Goal: Navigation & Orientation: Find specific page/section

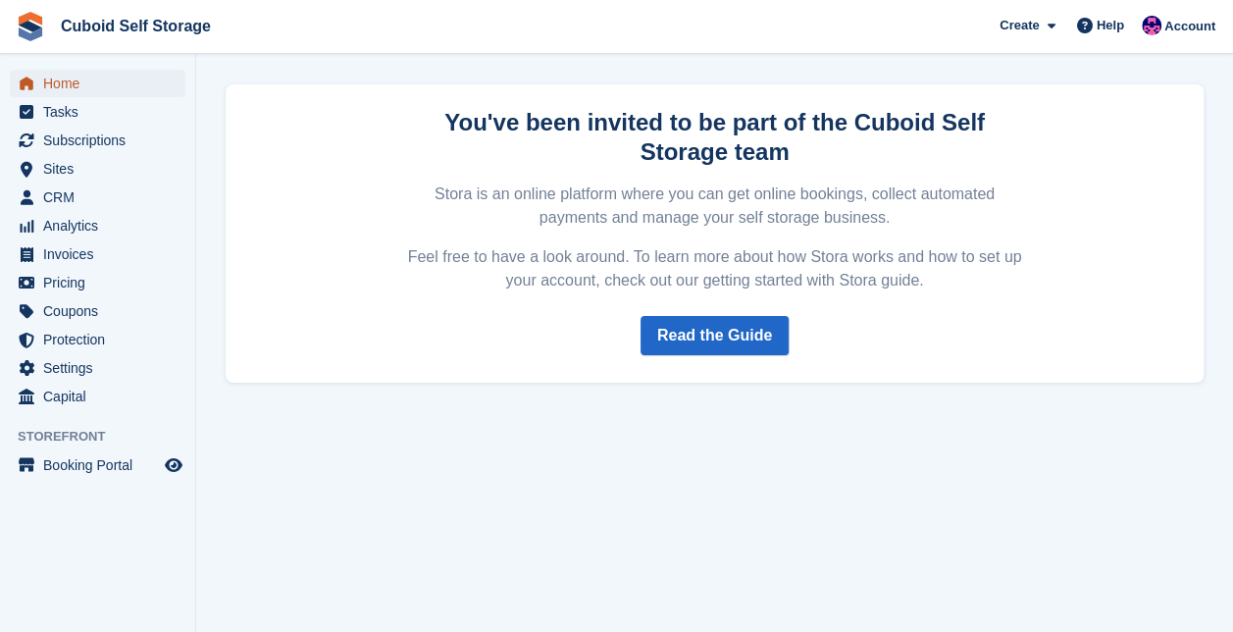
click at [98, 88] on span "Home" at bounding box center [102, 83] width 118 height 27
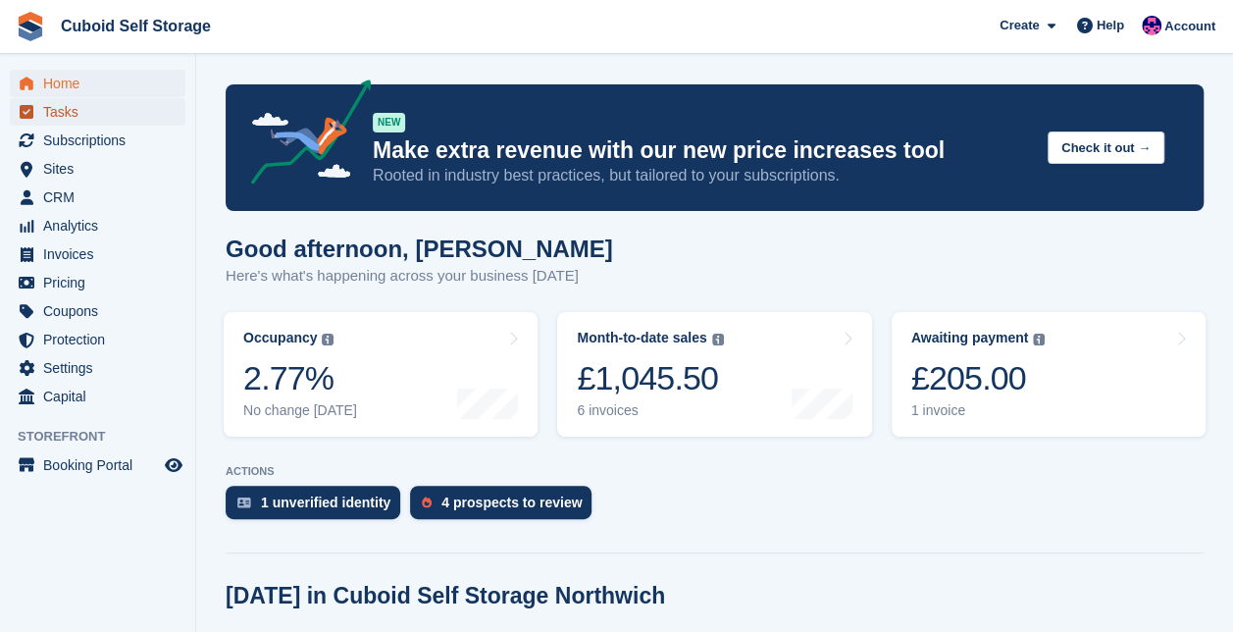
click at [167, 116] on link "Tasks" at bounding box center [98, 111] width 176 height 27
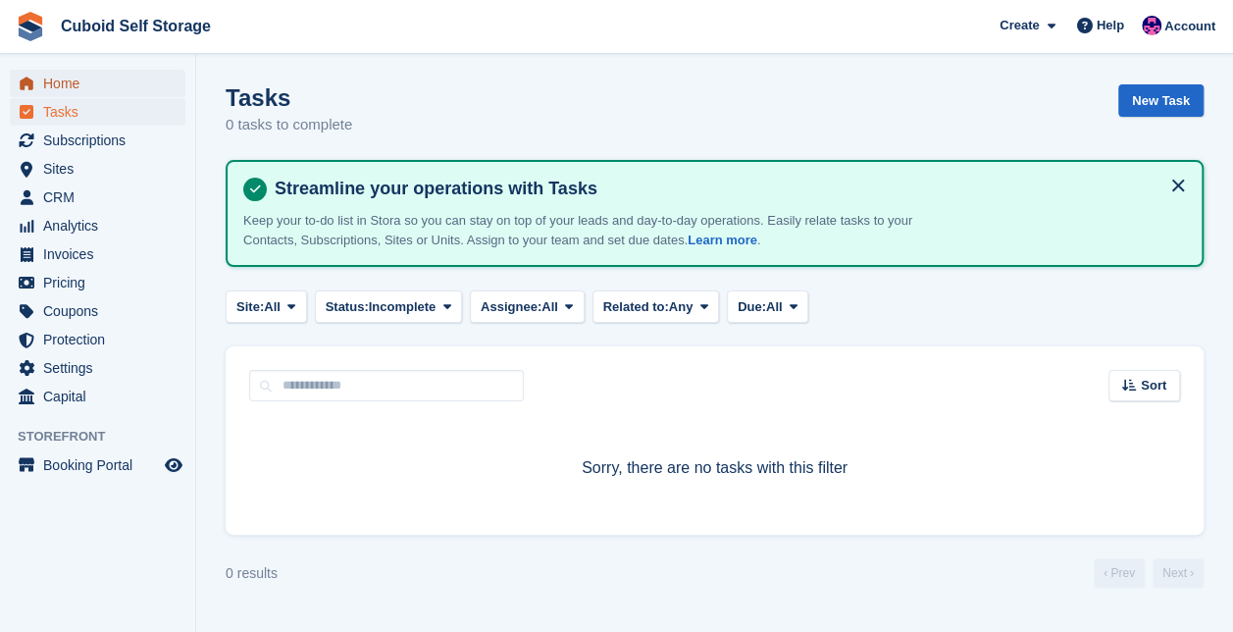
click at [68, 85] on span "Home" at bounding box center [102, 83] width 118 height 27
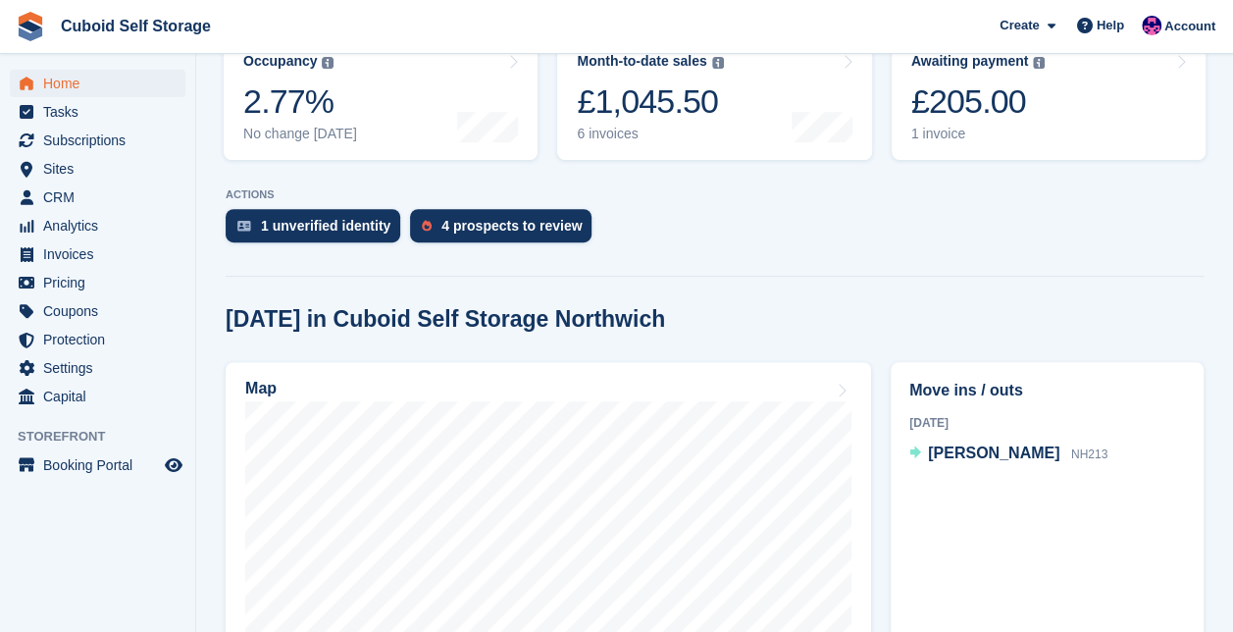
scroll to position [330, 0]
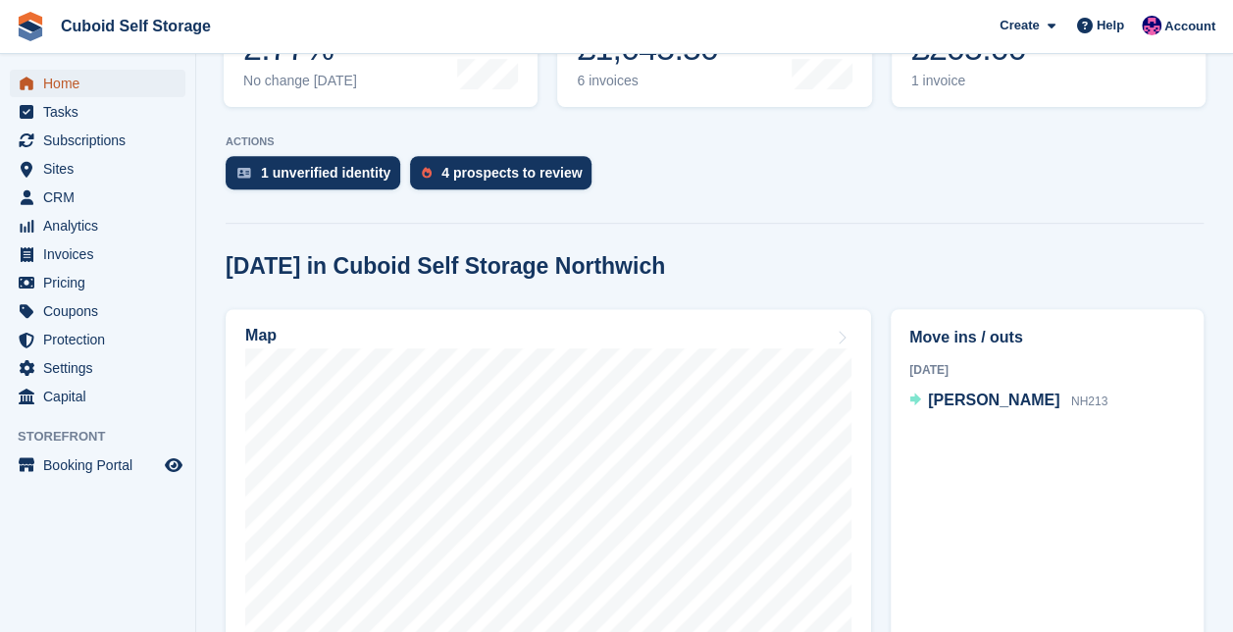
click at [146, 76] on span "Home" at bounding box center [102, 83] width 118 height 27
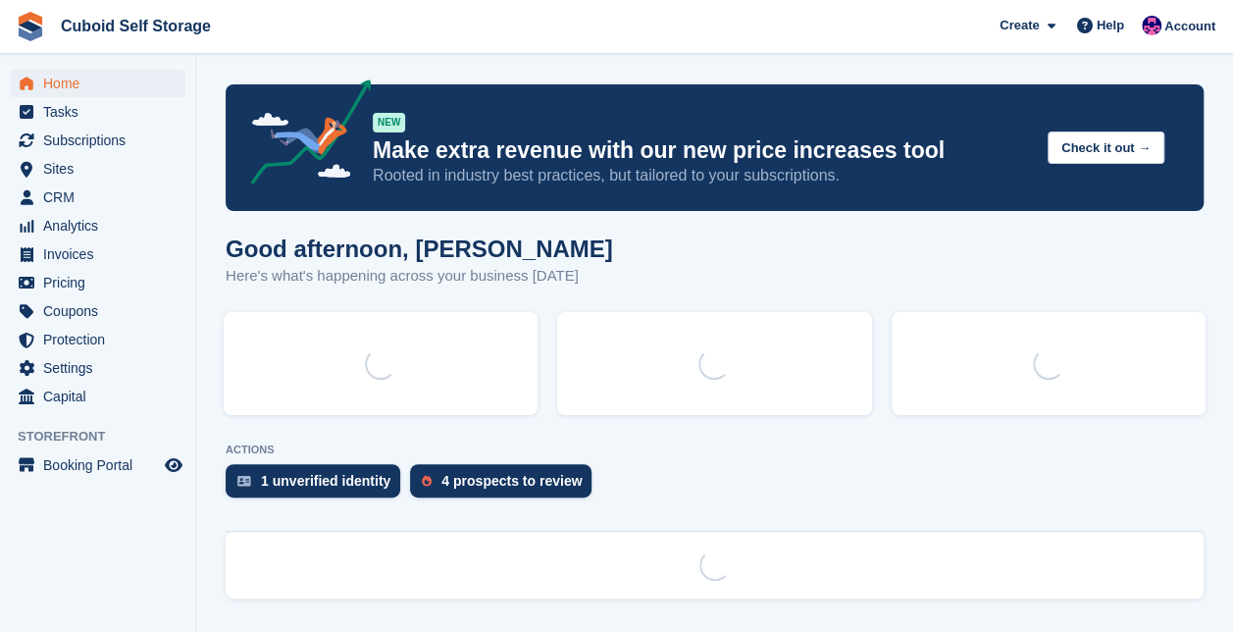
scroll to position [0, 0]
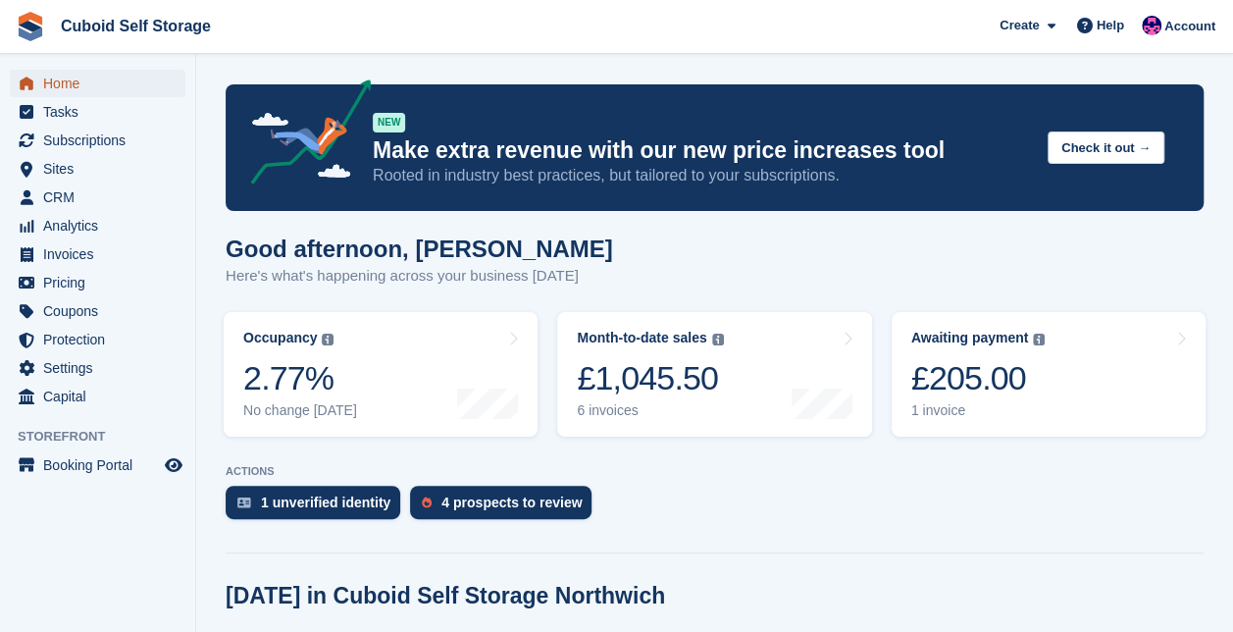
click at [115, 77] on span "Home" at bounding box center [102, 83] width 118 height 27
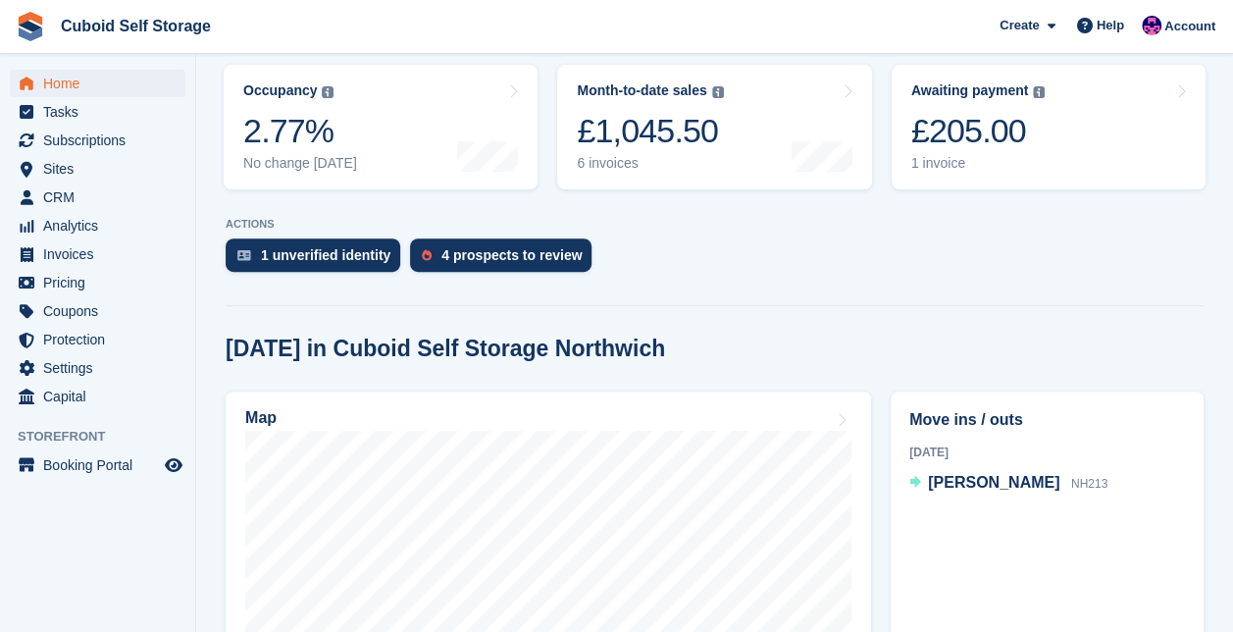
scroll to position [258, 0]
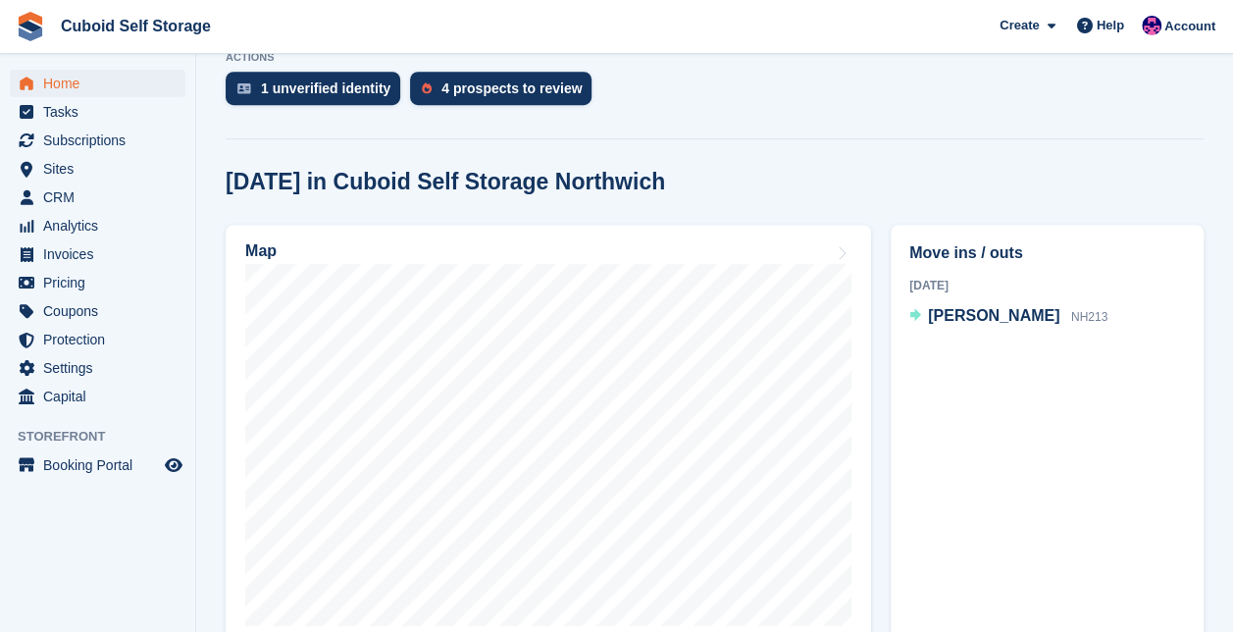
scroll to position [424, 0]
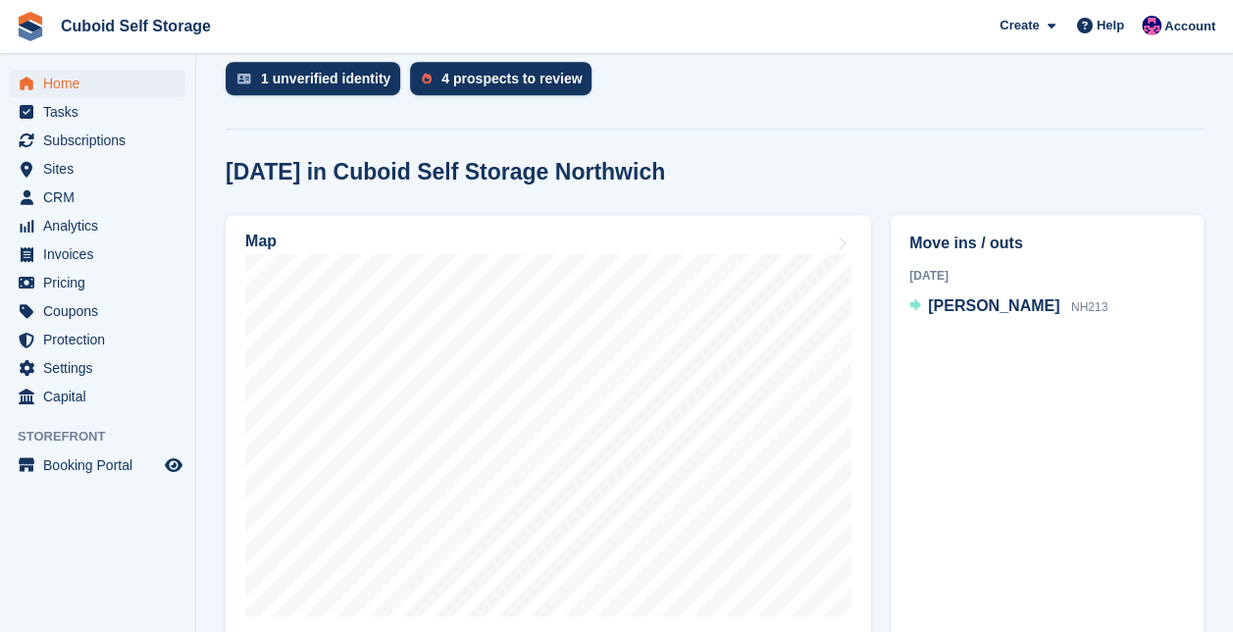
click at [1193, 163] on div "[DATE] in Cuboid Self Storage Northwich" at bounding box center [715, 172] width 978 height 26
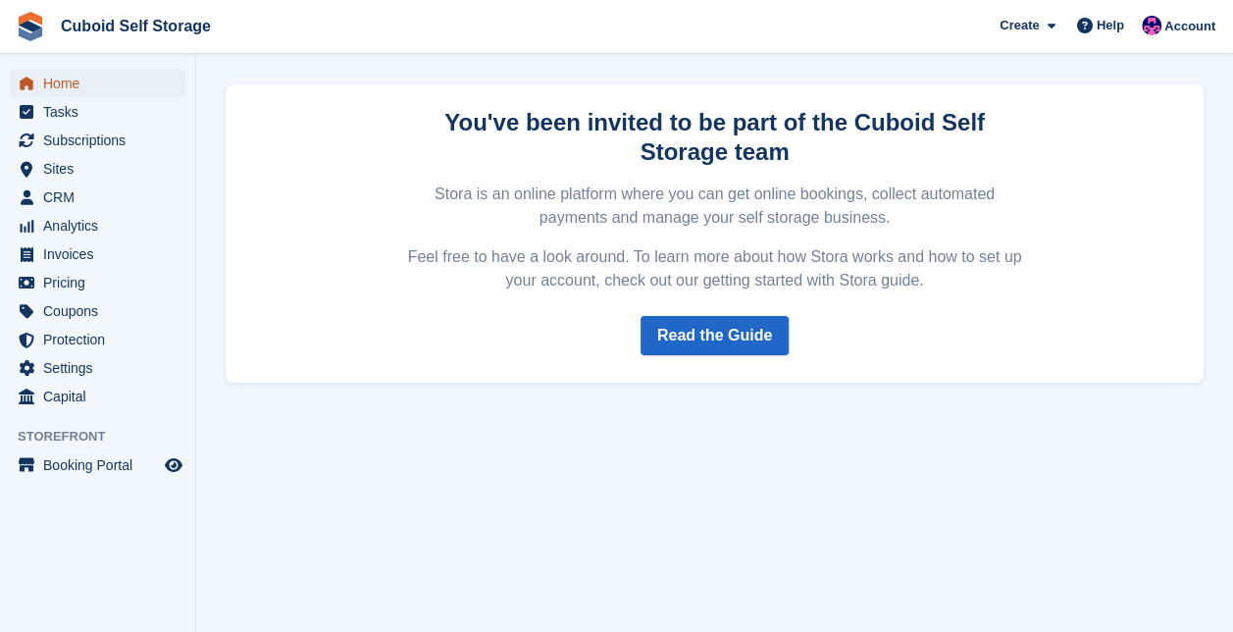
click at [90, 90] on span "Home" at bounding box center [102, 83] width 118 height 27
